Goal: Find contact information: Find contact information

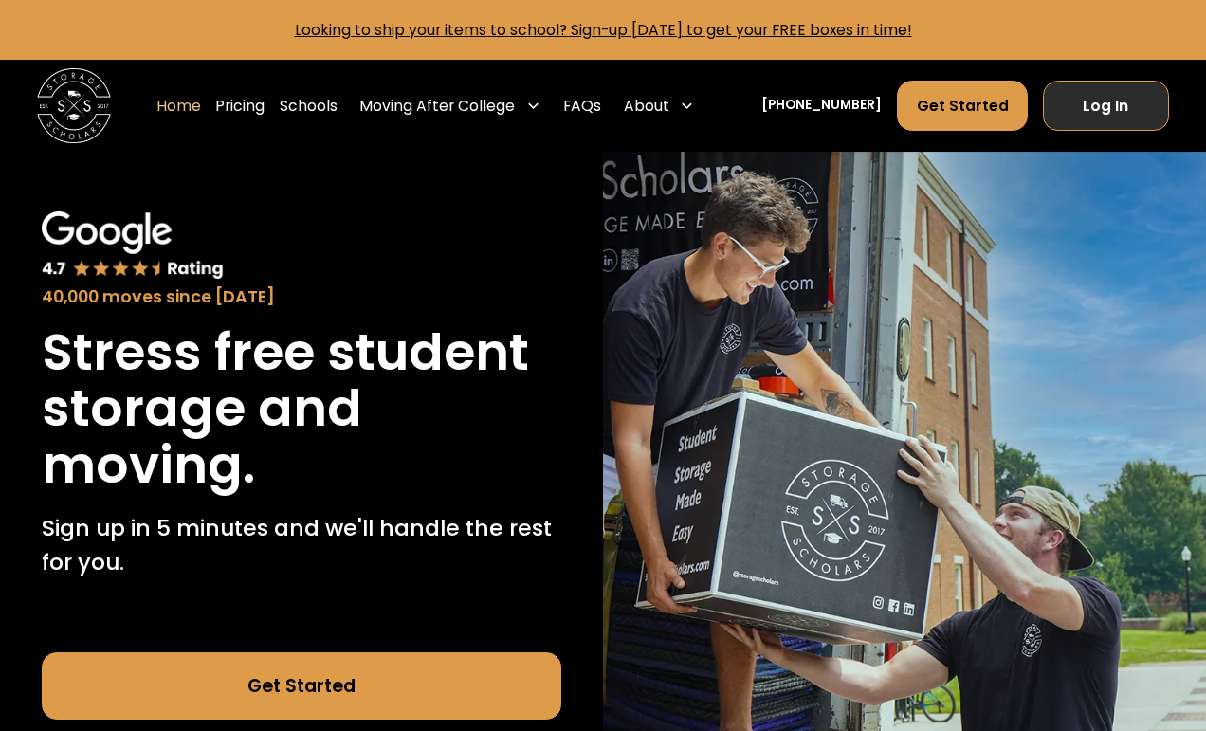
click at [1137, 96] on link "Log In" at bounding box center [1106, 106] width 126 height 50
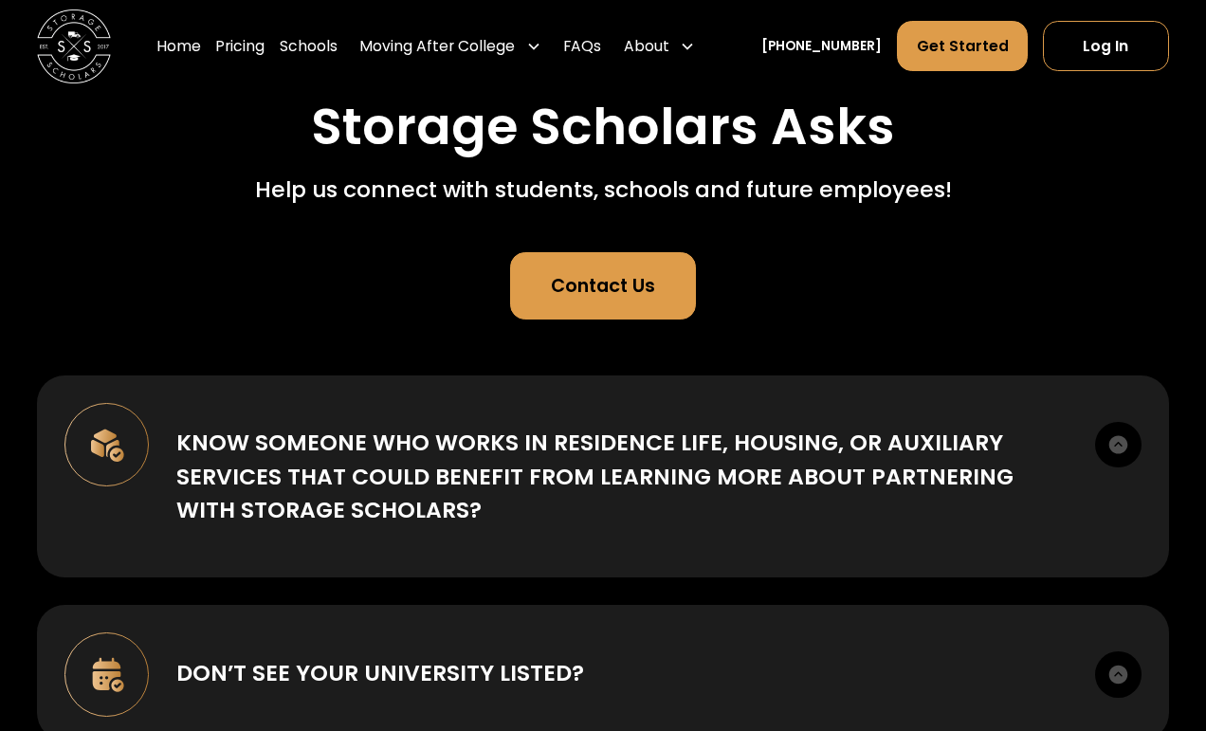
scroll to position [150, 0]
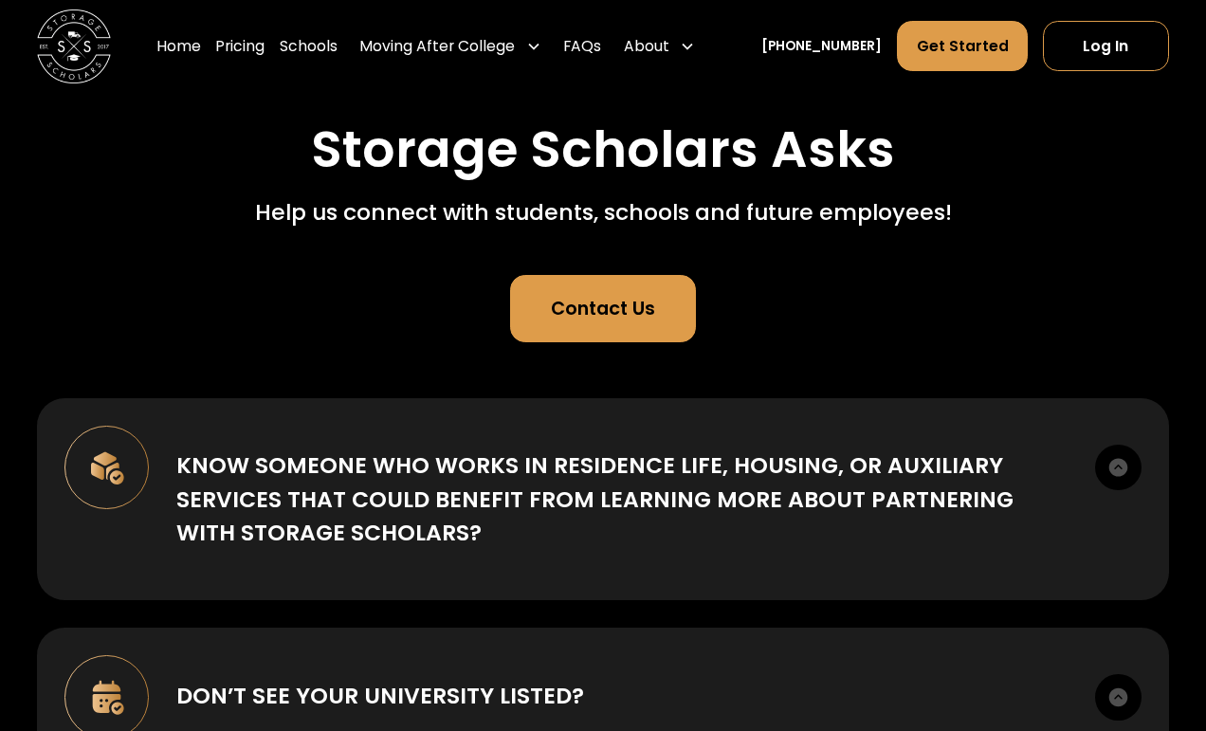
click at [605, 330] on link "Contact Us" at bounding box center [603, 308] width 186 height 66
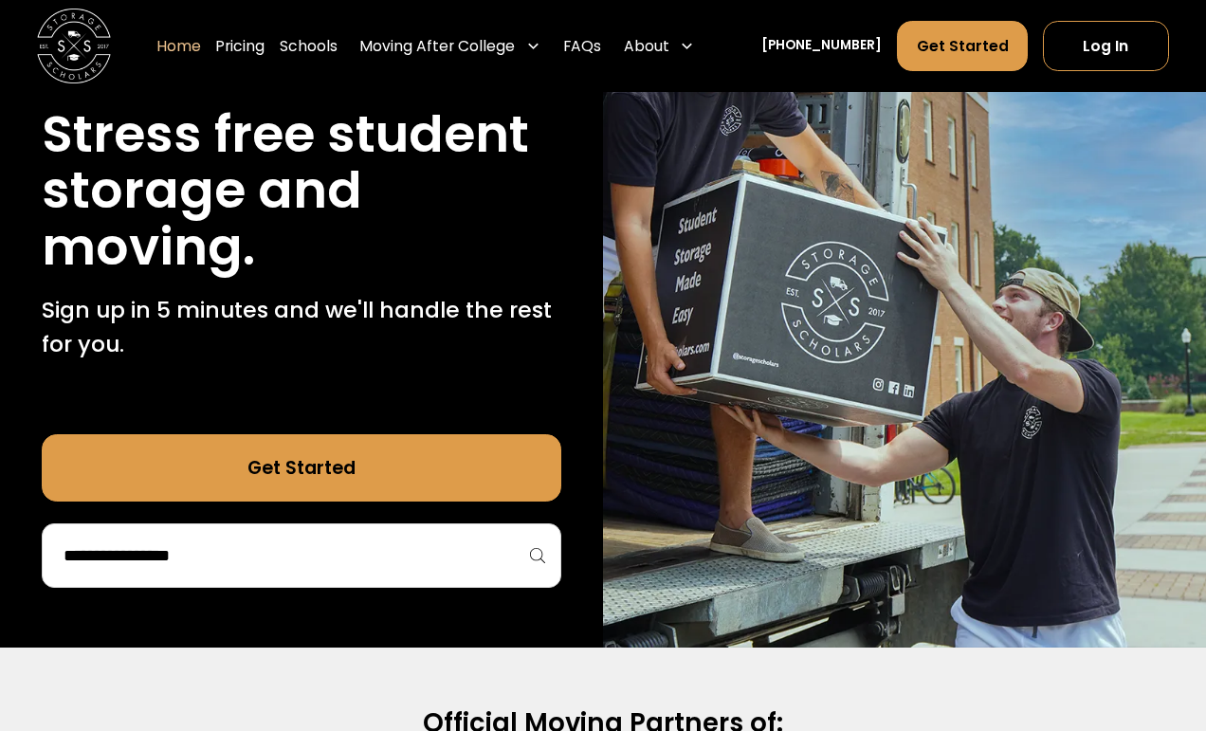
scroll to position [217, 0]
